Goal: Navigation & Orientation: Find specific page/section

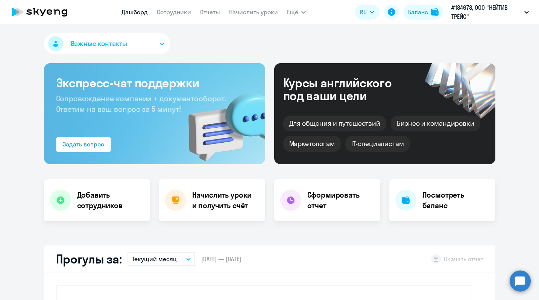
select select "30"
click at [425, 13] on div "Баланс" at bounding box center [418, 12] width 20 height 9
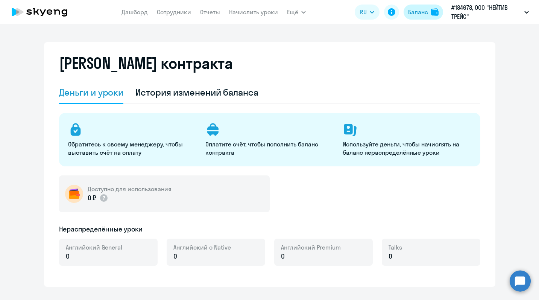
select select "english_adult_not_native_speaker"
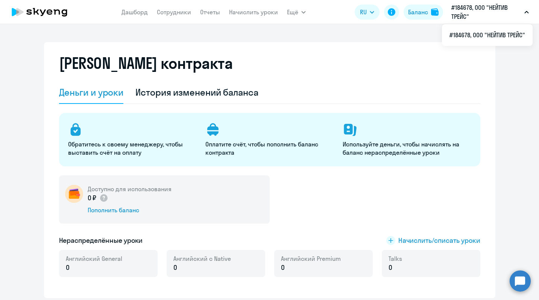
click at [460, 10] on p "#184678, ООО "НЕЙТИВ ТРЕЙС"" at bounding box center [486, 12] width 70 height 18
click at [468, 18] on p "#184678, ООО "НЕЙТИВ ТРЕЙС"" at bounding box center [486, 12] width 70 height 18
click at [233, 20] on app-header "[PERSON_NAME] Отчеты Начислить уроки Ещё Дашборд Сотрудники Отчеты Начислить ур…" at bounding box center [269, 12] width 539 height 24
click at [189, 12] on link "Сотрудники" at bounding box center [174, 12] width 34 height 8
select select "30"
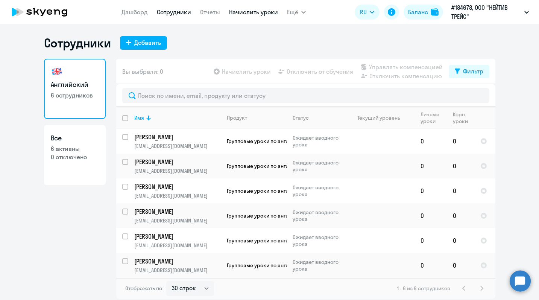
click at [240, 15] on link "Начислить уроки" at bounding box center [253, 12] width 49 height 8
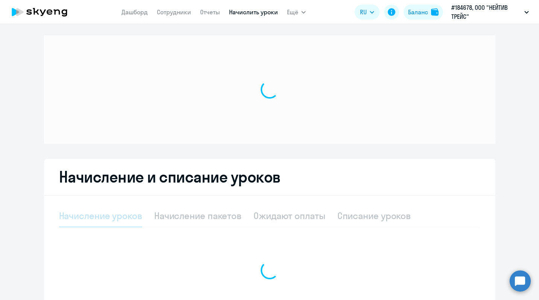
select select "10"
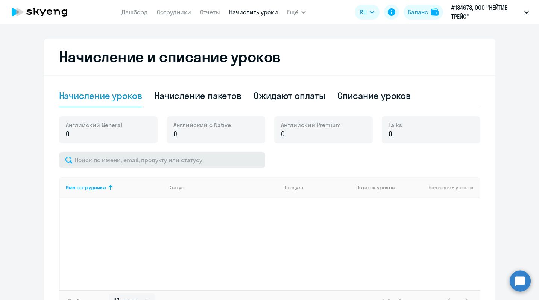
scroll to position [186, 0]
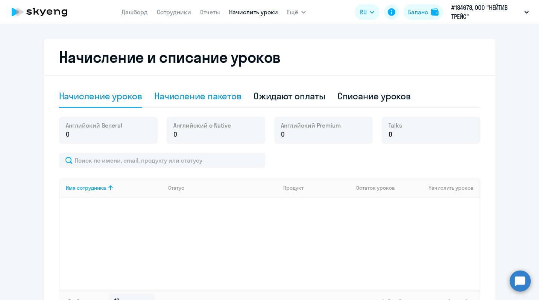
click at [204, 101] on div "Начисление пакетов" at bounding box center [197, 96] width 87 height 12
select select "10"
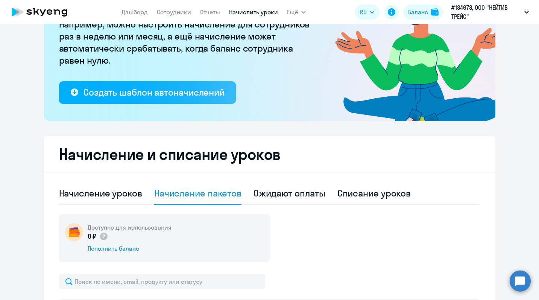
scroll to position [0, 0]
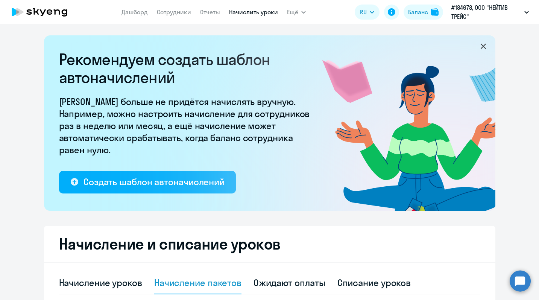
click at [284, 15] on div "[PERSON_NAME] Отчеты Начислить уроки Ещё Дашборд Сотрудники Отчеты Начислить ур…" at bounding box center [213, 12] width 184 height 15
click at [290, 13] on span "Ещё" at bounding box center [292, 12] width 11 height 9
click at [215, 13] on link "Отчеты" at bounding box center [210, 12] width 20 height 8
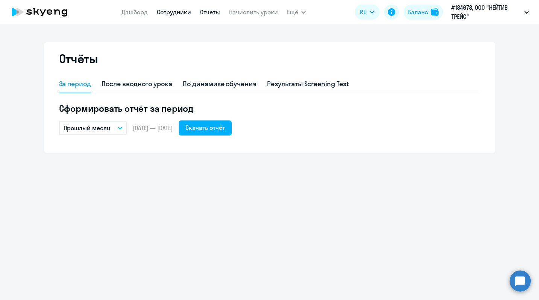
click at [177, 12] on link "Сотрудники" at bounding box center [174, 12] width 34 height 8
select select "30"
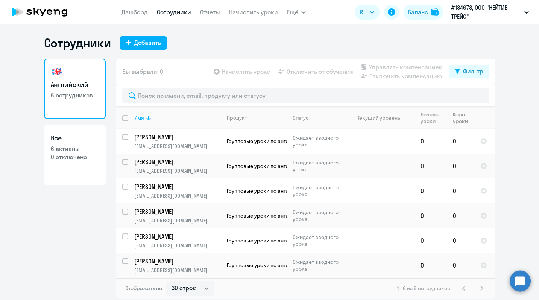
click at [66, 135] on h3 "Все" at bounding box center [75, 138] width 48 height 10
select select "30"
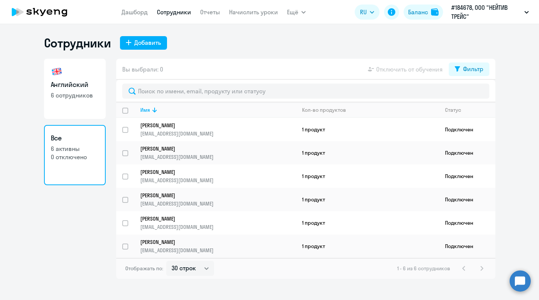
click at [101, 76] on link "Английский 6 сотрудников" at bounding box center [75, 89] width 62 height 60
select select "30"
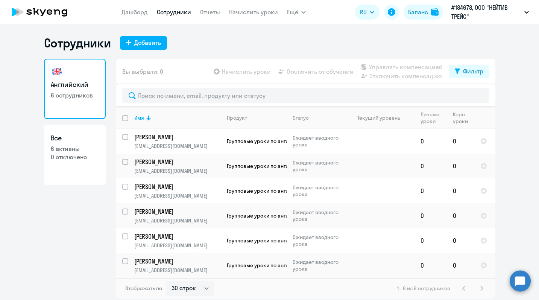
click at [123, 119] on input "deselect all" at bounding box center [129, 122] width 15 height 15
checkbox input "true"
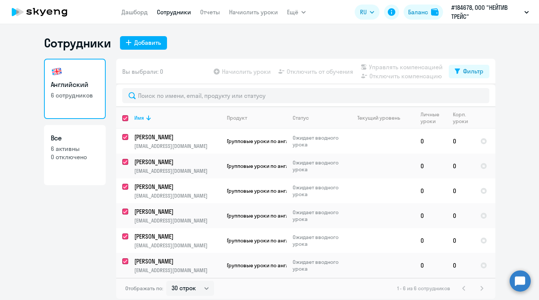
checkbox input "true"
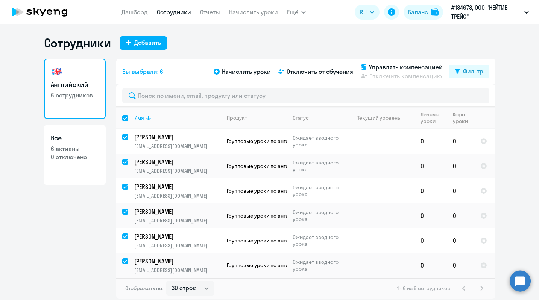
click at [123, 119] on input "select all" at bounding box center [129, 122] width 15 height 15
checkbox input "false"
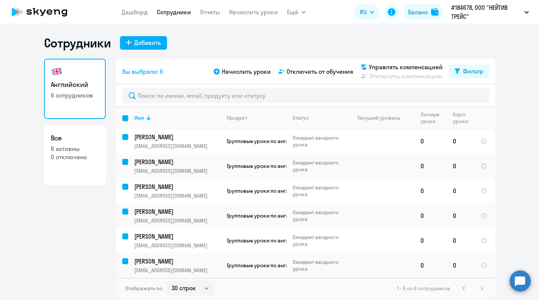
checkbox input "false"
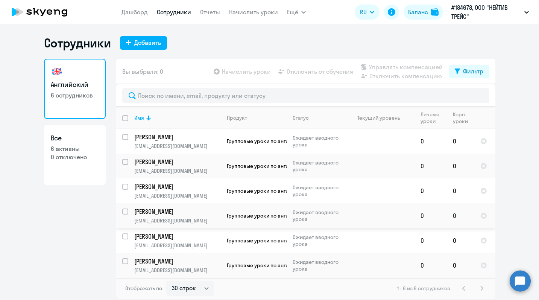
click at [158, 207] on p "[PERSON_NAME]" at bounding box center [176, 211] width 85 height 8
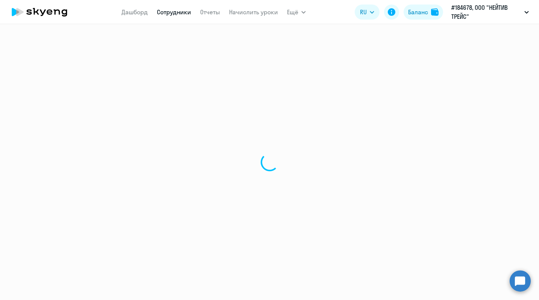
select select "english"
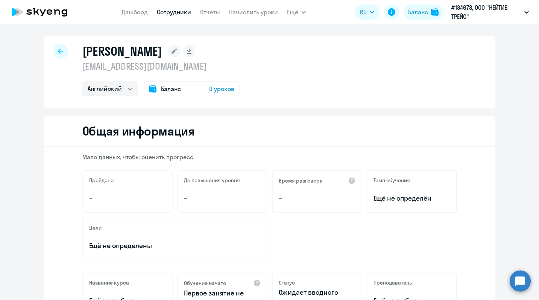
click at [228, 18] on nav "[PERSON_NAME] Отчеты Начислить уроки" at bounding box center [199, 12] width 156 height 15
click at [218, 14] on link "Отчеты" at bounding box center [210, 12] width 20 height 8
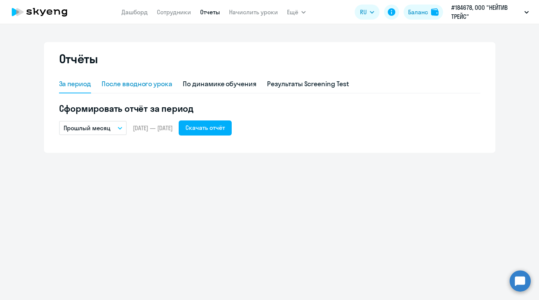
click at [159, 79] on div "После вводного урока" at bounding box center [137, 84] width 71 height 18
select select "10"
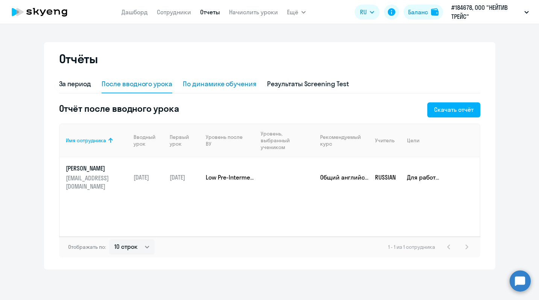
click at [229, 88] on div "По динамике обучения" at bounding box center [220, 84] width 74 height 10
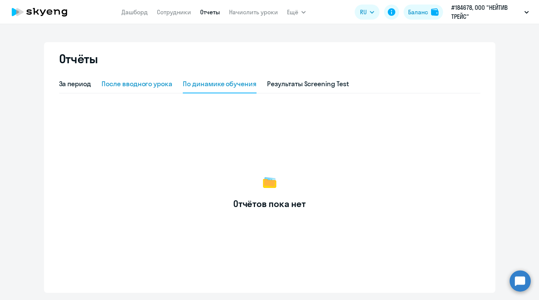
click at [159, 84] on div "После вводного урока" at bounding box center [137, 84] width 71 height 10
select select "10"
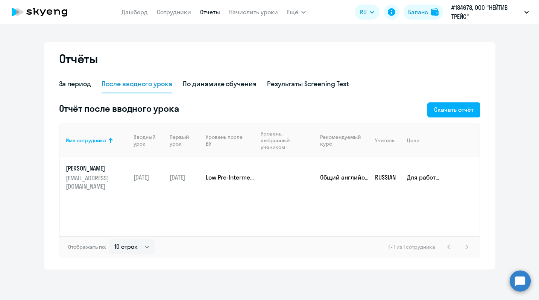
click at [273, 74] on div "Отчёты" at bounding box center [269, 63] width 421 height 24
click at [273, 82] on div "Результаты Screening Test" at bounding box center [308, 84] width 82 height 10
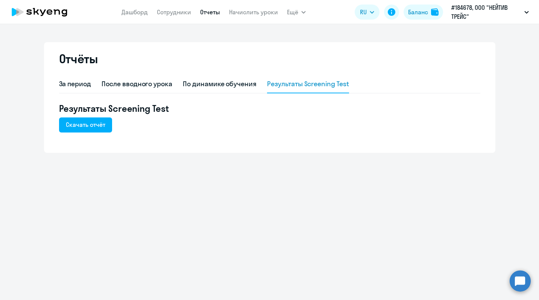
click at [212, 11] on link "Отчеты" at bounding box center [210, 12] width 20 height 8
click at [176, 15] on link "Сотрудники" at bounding box center [174, 12] width 34 height 8
select select "30"
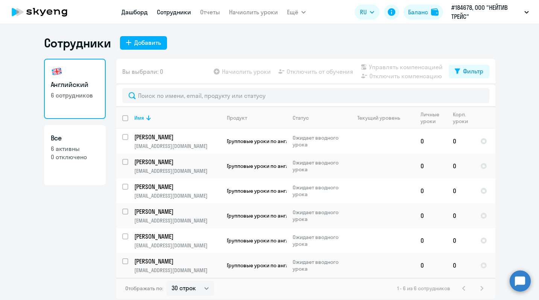
click at [131, 15] on link "Дашборд" at bounding box center [134, 12] width 26 height 8
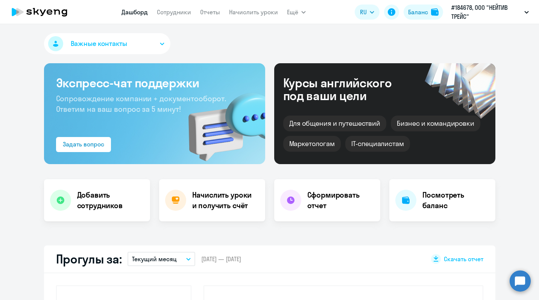
select select "30"
click at [472, 12] on p "#184678, ООО "НЕЙТИВ ТРЕЙС"" at bounding box center [486, 12] width 70 height 18
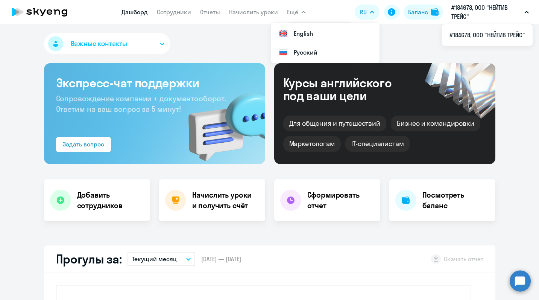
click at [223, 43] on div "Важные контакты" at bounding box center [269, 45] width 451 height 24
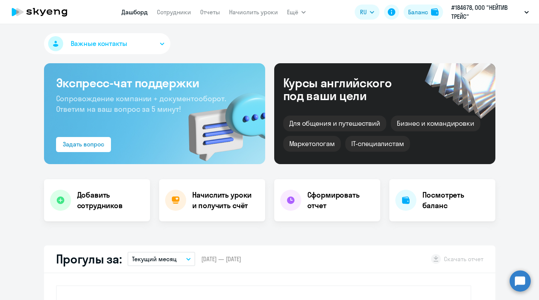
click at [150, 50] on button "Важные контакты" at bounding box center [107, 43] width 126 height 21
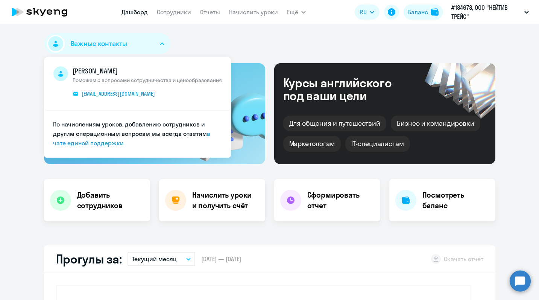
click at [167, 52] on div "Важные контакты [PERSON_NAME] с вопросами сотрудничества и ценообразования [EMA…" at bounding box center [107, 43] width 126 height 21
click at [193, 37] on div "Важные контакты [PERSON_NAME] с вопросами сотрудничества и ценообразования [EMA…" at bounding box center [269, 45] width 451 height 24
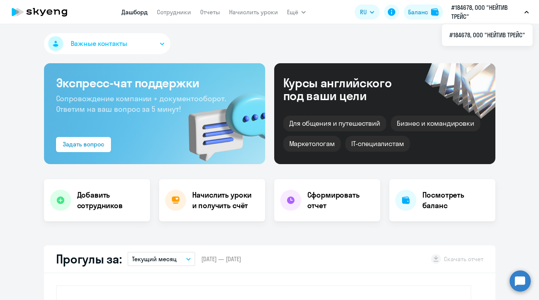
click at [465, 17] on p "#184678, ООО "НЕЙТИВ ТРЕЙС"" at bounding box center [486, 12] width 70 height 18
click at [418, 34] on div "Важные контакты [PERSON_NAME] с вопросами сотрудничества и ценообразования [EMA…" at bounding box center [269, 45] width 451 height 24
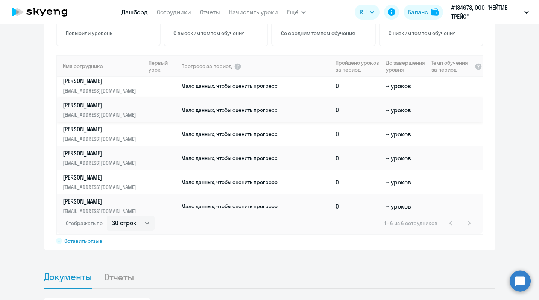
scroll to position [9, 0]
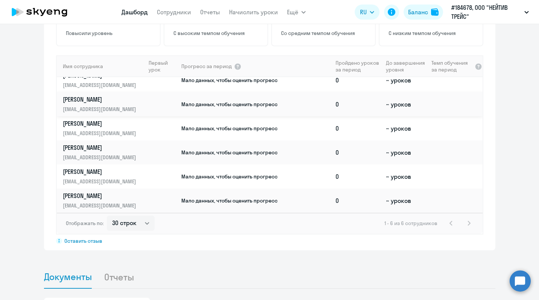
click at [114, 106] on p "[EMAIL_ADDRESS][DOMAIN_NAME]" at bounding box center [101, 109] width 77 height 8
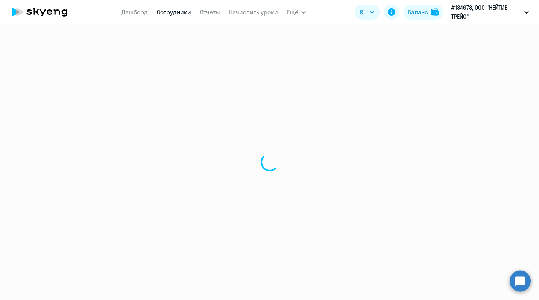
select select "english"
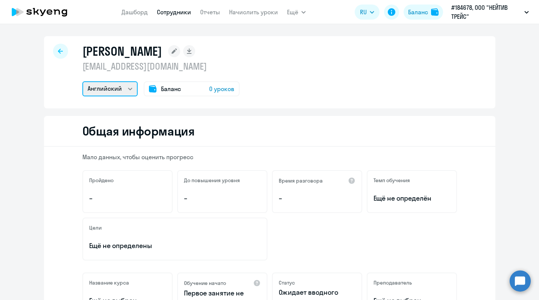
click at [129, 90] on select "Английский" at bounding box center [109, 88] width 55 height 15
click at [82, 81] on select "Английский" at bounding box center [109, 88] width 55 height 15
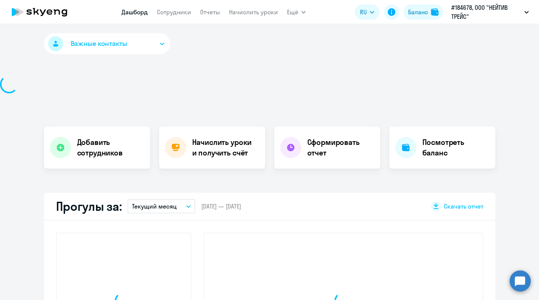
select select "30"
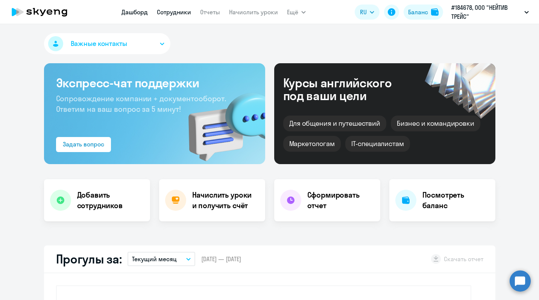
click at [179, 14] on link "Сотрудники" at bounding box center [174, 12] width 34 height 8
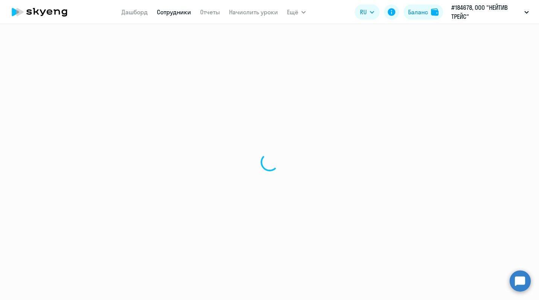
select select "30"
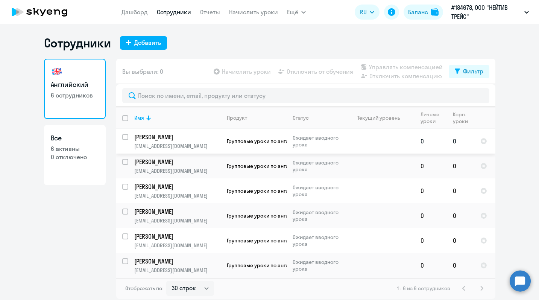
click at [179, 143] on p "[EMAIL_ADDRESS][DOMAIN_NAME]" at bounding box center [177, 146] width 86 height 7
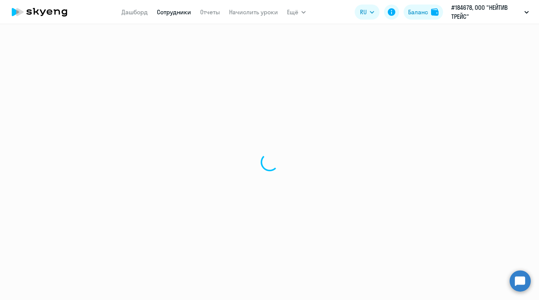
select select "english"
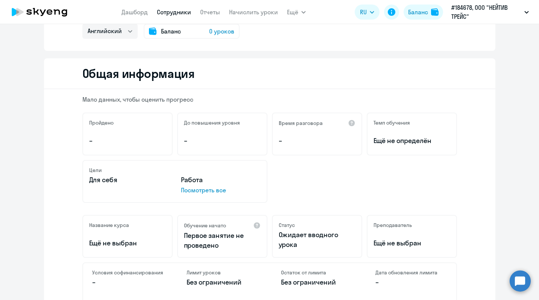
scroll to position [67, 0]
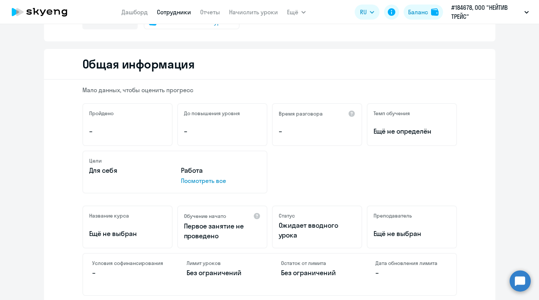
click at [184, 183] on p "Посмотреть все" at bounding box center [221, 180] width 80 height 9
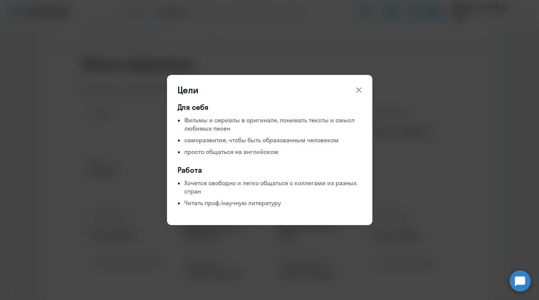
click at [360, 86] on icon at bounding box center [358, 89] width 9 height 9
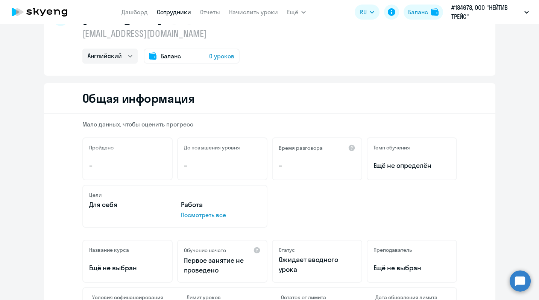
scroll to position [0, 0]
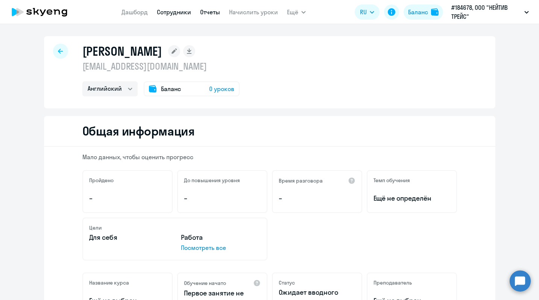
click at [214, 10] on link "Отчеты" at bounding box center [210, 12] width 20 height 8
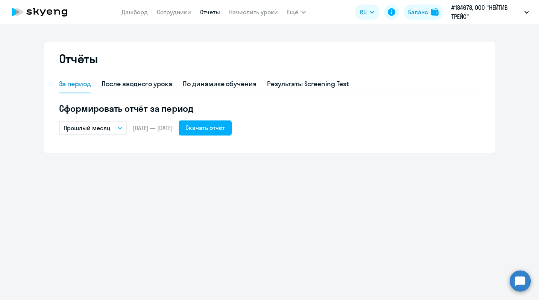
click at [237, 17] on nav "[PERSON_NAME] Отчеты Начислить уроки" at bounding box center [199, 12] width 156 height 15
click at [239, 13] on link "Начислить уроки" at bounding box center [253, 12] width 49 height 8
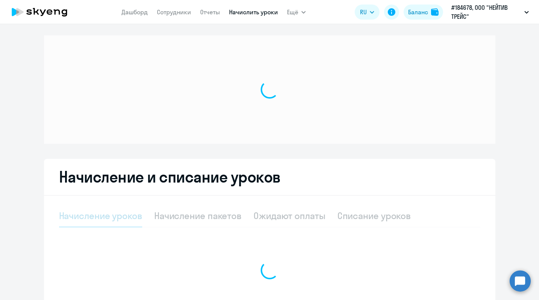
select select "10"
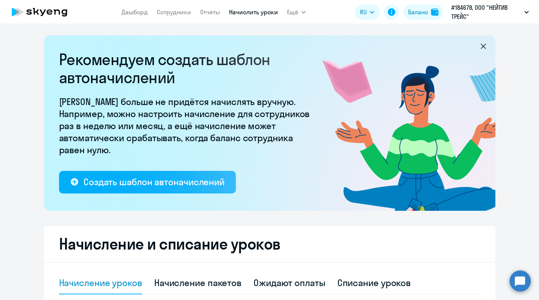
click at [280, 14] on div "[PERSON_NAME] Отчеты Начислить уроки Ещё Документооборот Все продукты Дашборд С…" at bounding box center [213, 12] width 184 height 15
click at [294, 10] on span "Ещё" at bounding box center [292, 12] width 11 height 9
click at [303, 14] on button "Ещё" at bounding box center [296, 12] width 19 height 15
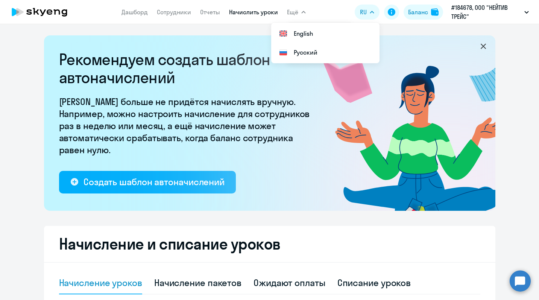
click at [366, 10] on span "RU" at bounding box center [363, 12] width 7 height 9
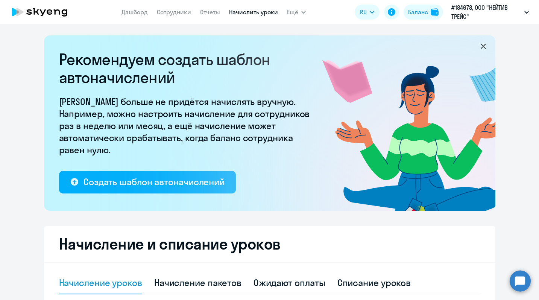
click at [364, 11] on span "RU" at bounding box center [363, 12] width 7 height 9
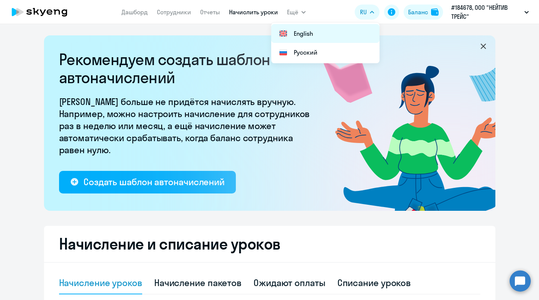
click at [315, 32] on li "English" at bounding box center [325, 33] width 108 height 19
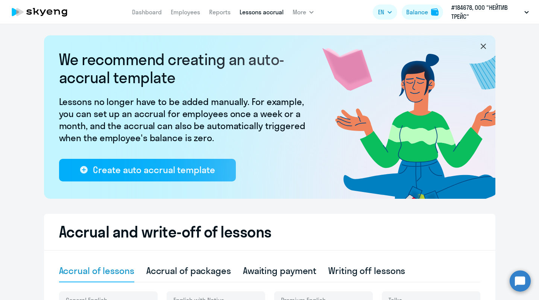
click at [152, 19] on nav "Dashboard Employees Reports Lessons accrual" at bounding box center [208, 12] width 152 height 15
click at [152, 12] on link "Dashboard" at bounding box center [147, 12] width 30 height 8
select select "30"
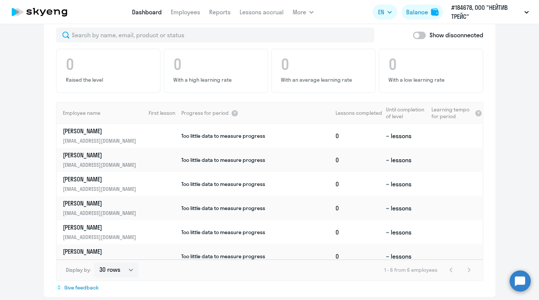
scroll to position [467, 0]
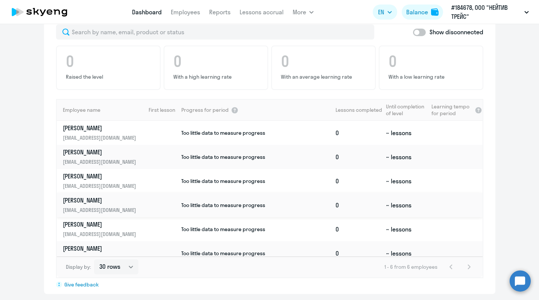
click at [123, 200] on p "[PERSON_NAME]" at bounding box center [101, 200] width 77 height 8
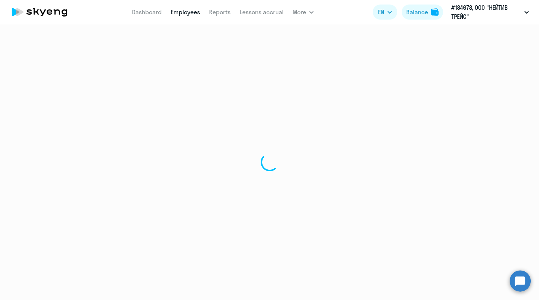
select select "english"
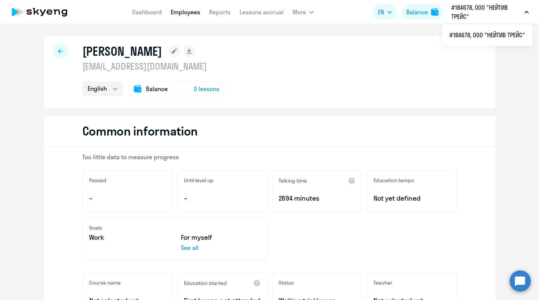
click at [478, 2] on app-header "Dashboard Employees Reports Lessons accrual More Documents All products Dashboa…" at bounding box center [269, 12] width 539 height 24
click at [469, 16] on p "#184678, ООО "НЕЙТИВ ТРЕЙС"" at bounding box center [486, 12] width 70 height 18
click at [459, 39] on li "#184678, ООО "НЕЙТИВ ТРЕЙС"" at bounding box center [487, 35] width 91 height 19
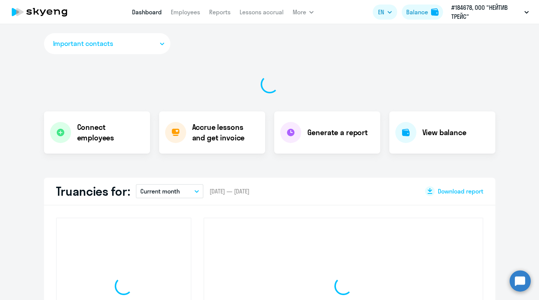
select select "30"
